Goal: Task Accomplishment & Management: Manage account settings

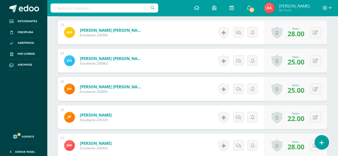
scroll to position [520, 0]
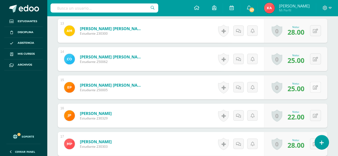
click at [315, 87] on icon at bounding box center [315, 87] width 5 height 5
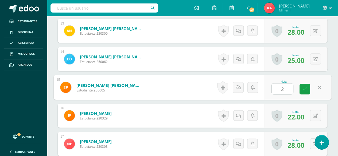
type input "20"
click at [304, 89] on icon at bounding box center [304, 89] width 5 height 5
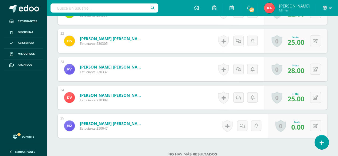
scroll to position [774, 0]
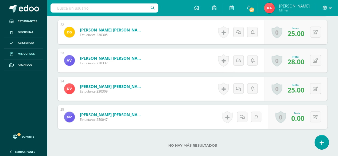
click at [24, 53] on span "Mis cursos" at bounding box center [26, 54] width 17 height 4
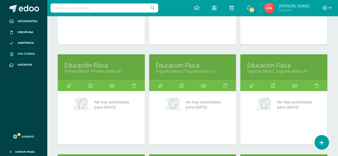
scroll to position [650, 0]
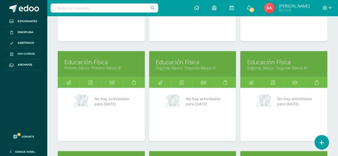
click at [212, 61] on link "Educación Física" at bounding box center [193, 62] width 74 height 8
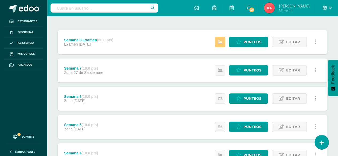
scroll to position [65, 0]
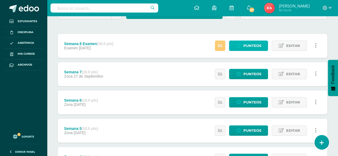
click at [251, 42] on span "Punteos" at bounding box center [252, 46] width 18 height 10
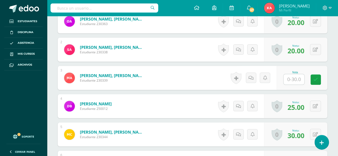
scroll to position [190, 0]
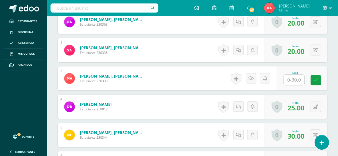
click at [295, 77] on input "text" at bounding box center [293, 80] width 21 height 10
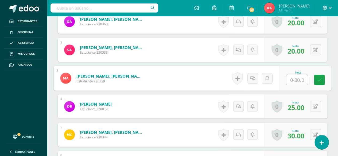
scroll to position [190, 0]
type input "20"
click at [319, 78] on icon at bounding box center [319, 79] width 5 height 5
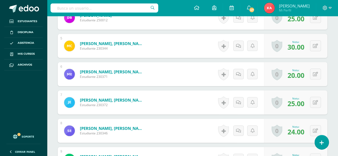
scroll to position [279, 0]
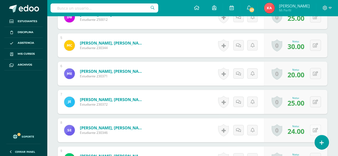
click at [311, 131] on button at bounding box center [315, 130] width 11 height 11
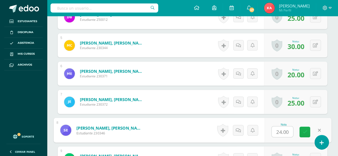
click at [304, 131] on icon at bounding box center [304, 132] width 5 height 5
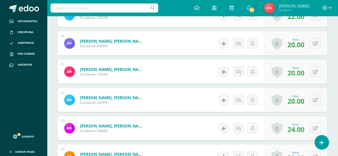
scroll to position [677, 0]
click at [23, 50] on link "Mis cursos" at bounding box center [23, 54] width 38 height 11
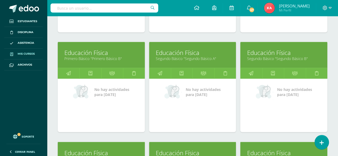
scroll to position [359, 0]
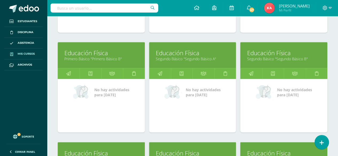
click at [302, 52] on link "Educación Física" at bounding box center [284, 53] width 74 height 8
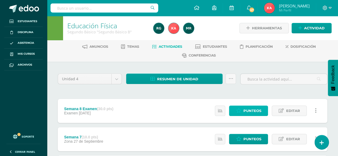
click at [251, 110] on span "Punteos" at bounding box center [252, 111] width 18 height 10
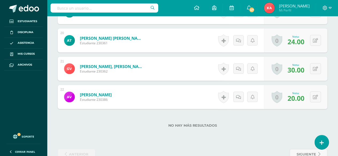
scroll to position [710, 0]
